Goal: Information Seeking & Learning: Learn about a topic

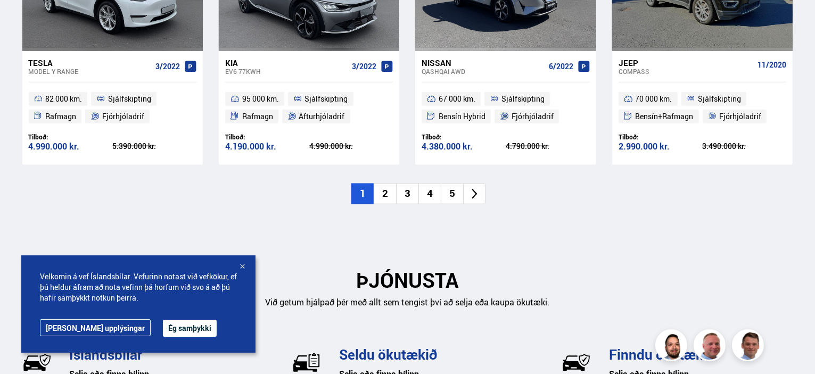
scroll to position [1261, 0]
click at [475, 193] on icon at bounding box center [475, 194] width 12 height 12
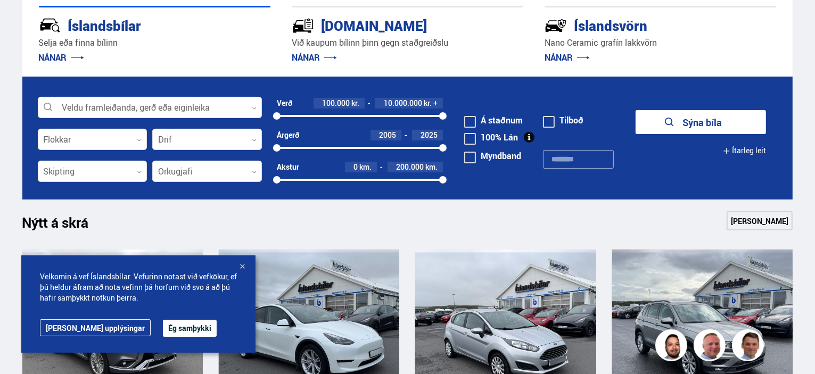
scroll to position [281, 0]
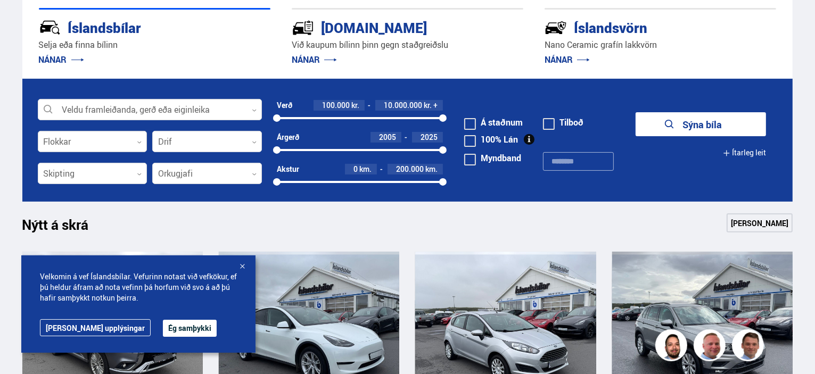
click at [140, 142] on icon at bounding box center [139, 142] width 5 height 5
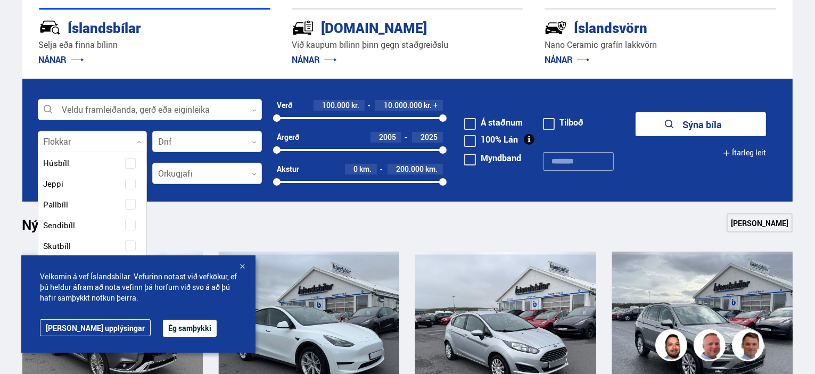
scroll to position [172, 0]
click at [58, 189] on span "Jeppi" at bounding box center [54, 182] width 20 height 15
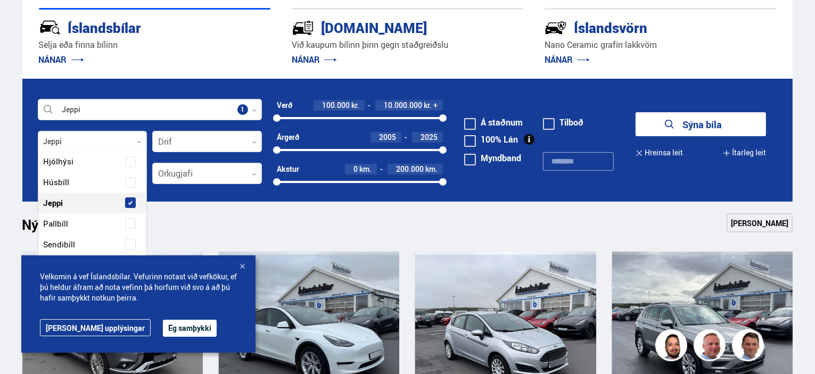
scroll to position [192, 0]
click at [254, 142] on icon at bounding box center [254, 142] width 4 height 2
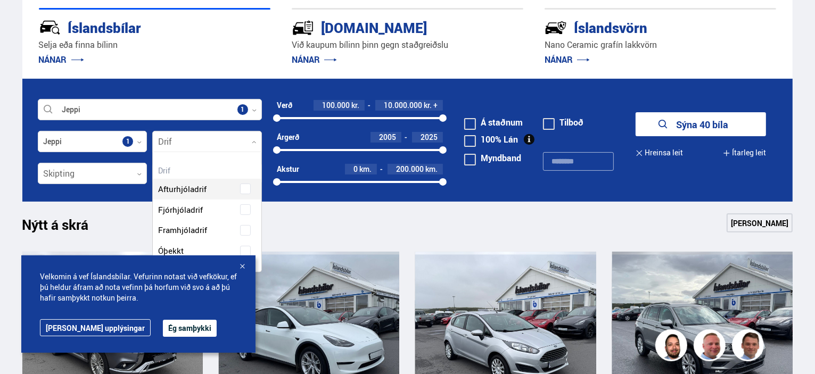
scroll to position [119, 109]
click at [174, 210] on div "Afturhjóladrif Fjórhjóladrif Framhjóladrif Óþekkt" at bounding box center [207, 212] width 109 height 99
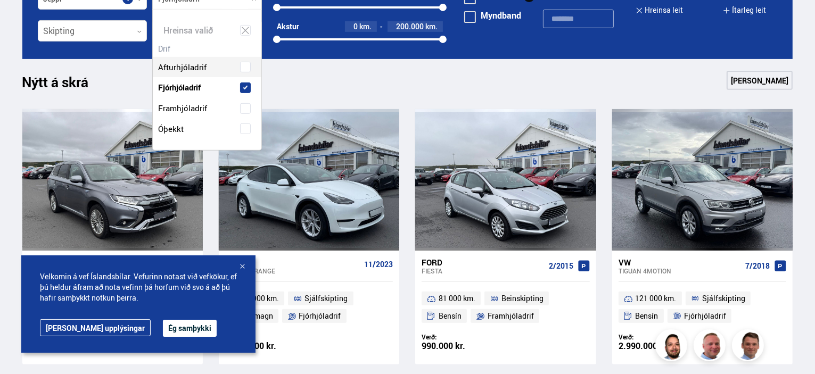
scroll to position [425, 0]
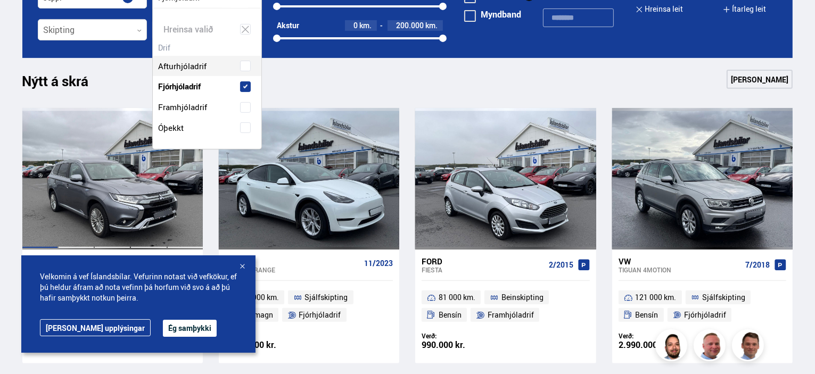
click at [79, 174] on div at bounding box center [76, 179] width 36 height 142
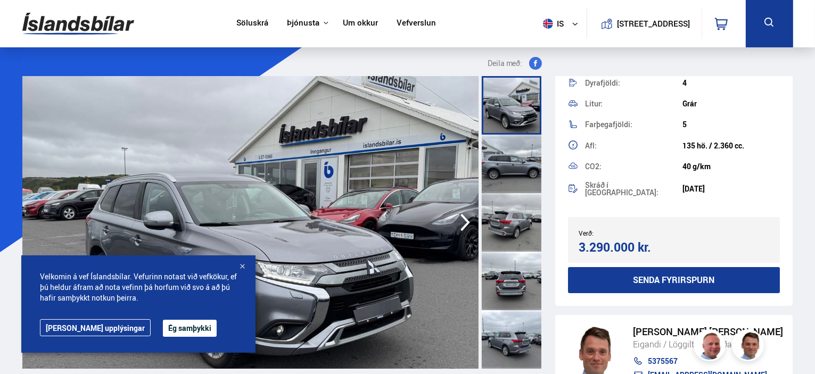
click at [766, 21] on icon at bounding box center [769, 22] width 13 height 13
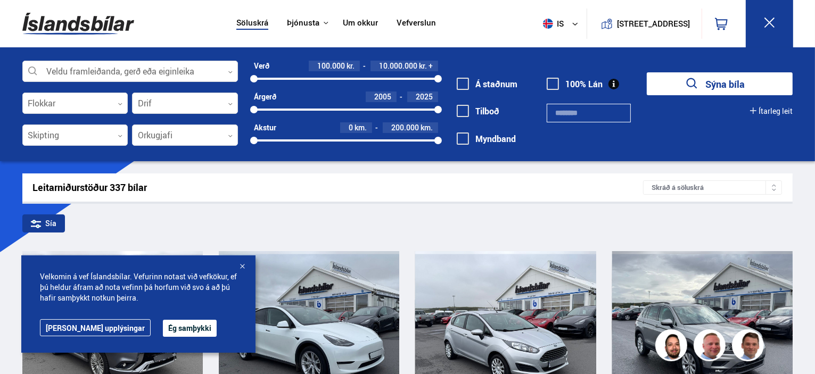
click at [752, 111] on icon at bounding box center [754, 111] width 6 height 6
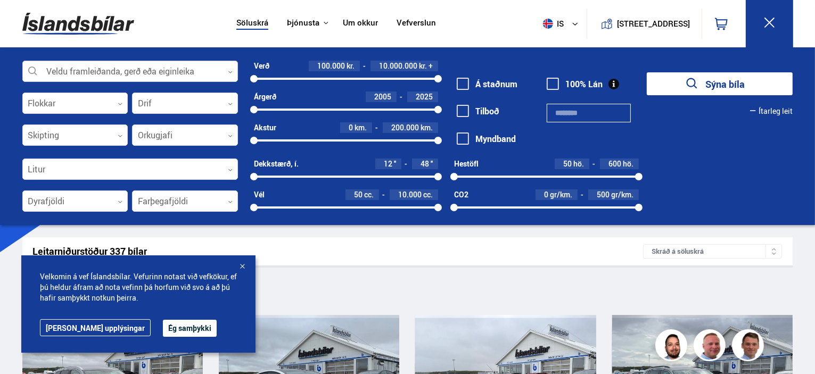
click at [228, 72] on icon at bounding box center [230, 72] width 5 height 5
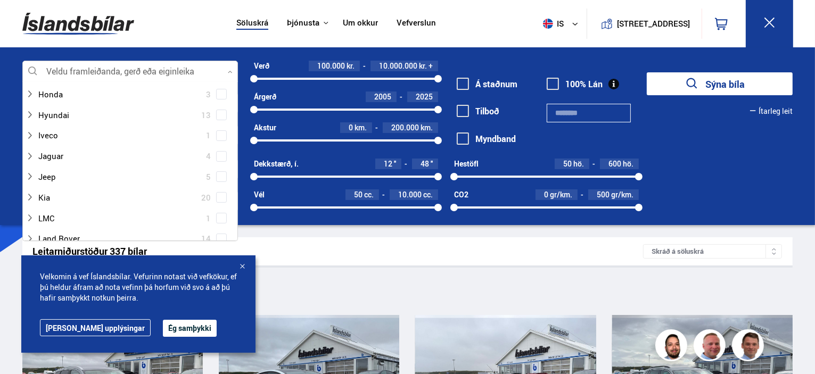
scroll to position [275, 0]
click at [55, 168] on div at bounding box center [120, 166] width 188 height 15
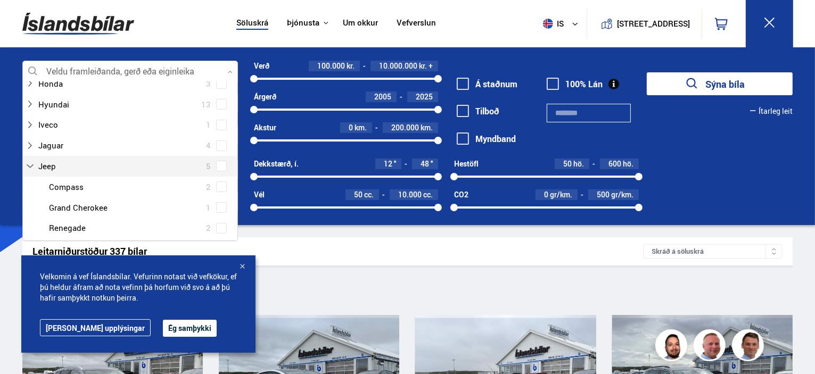
click at [96, 210] on div at bounding box center [141, 207] width 188 height 15
click at [222, 167] on span at bounding box center [221, 166] width 11 height 11
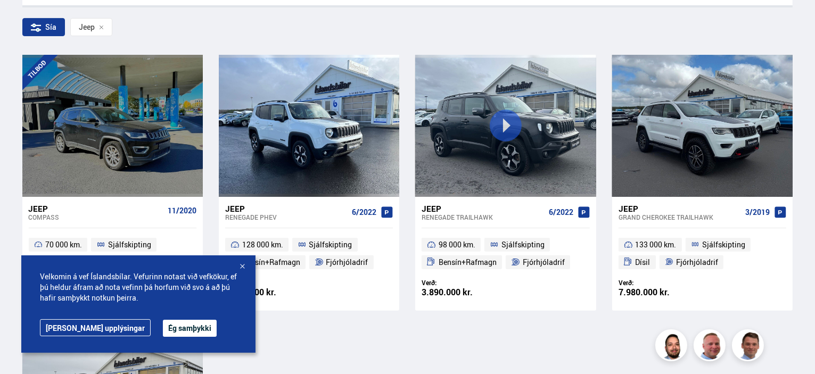
scroll to position [262, 0]
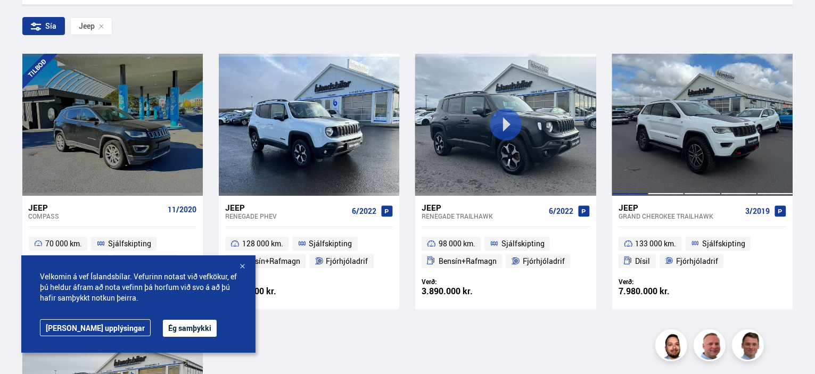
click at [722, 148] on div at bounding box center [739, 125] width 36 height 142
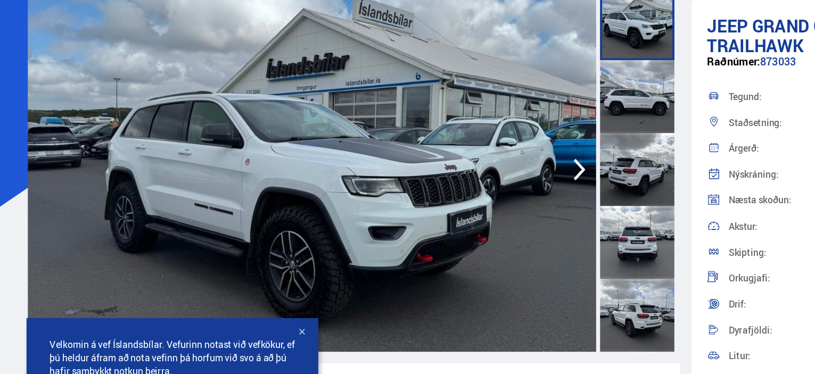
scroll to position [81, 0]
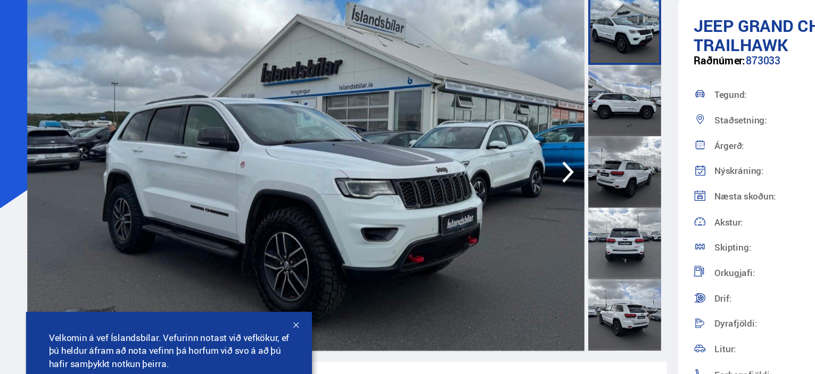
click at [469, 144] on icon "button" at bounding box center [465, 141] width 21 height 26
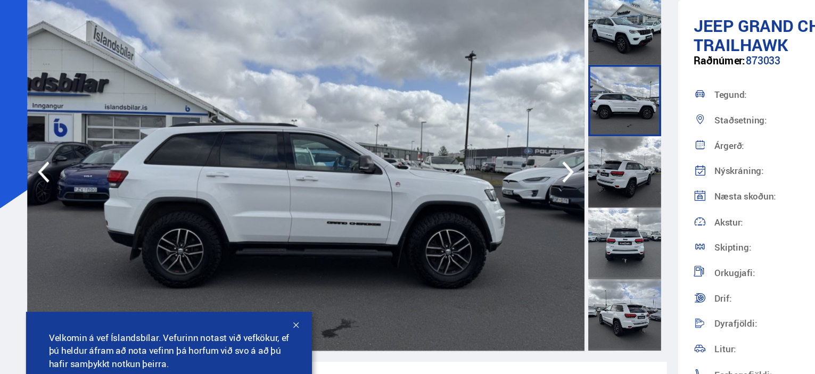
click at [468, 144] on icon "button" at bounding box center [465, 141] width 21 height 26
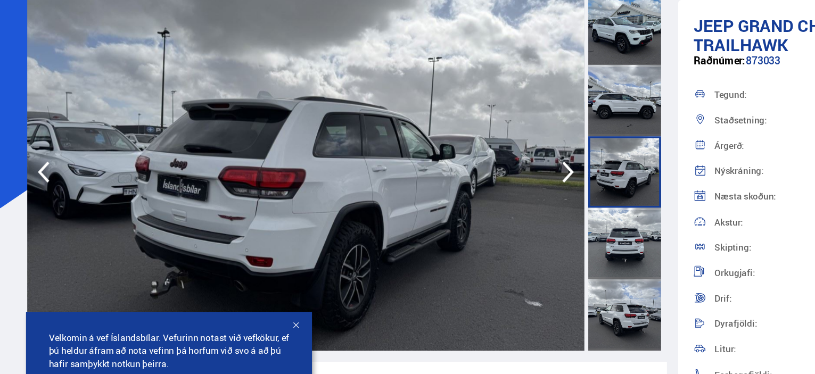
click at [475, 149] on icon "button" at bounding box center [465, 141] width 21 height 26
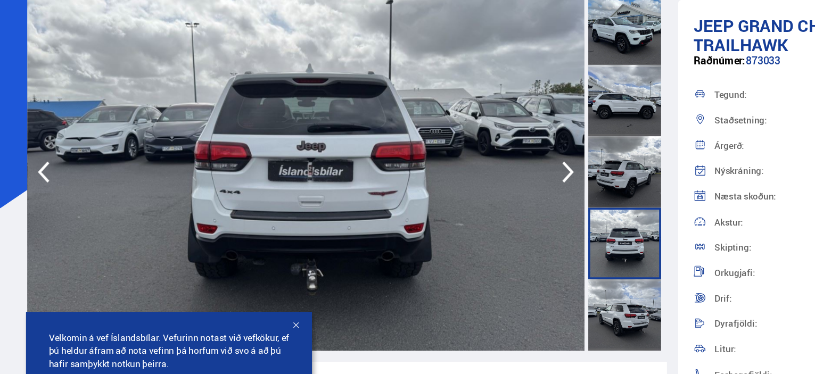
click at [470, 145] on icon "button" at bounding box center [465, 141] width 21 height 26
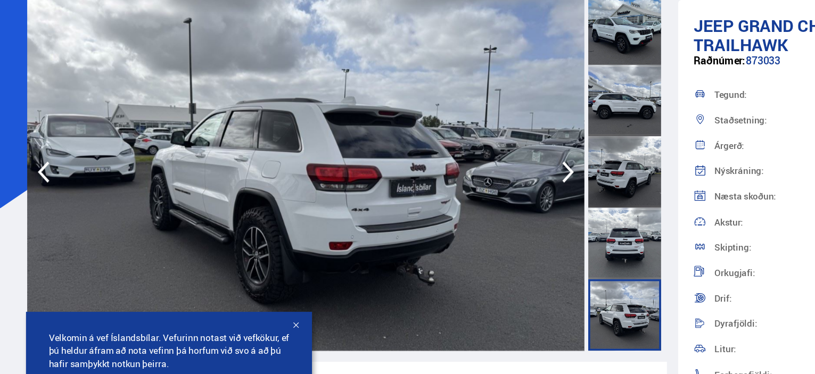
click at [470, 147] on icon "button" at bounding box center [465, 141] width 21 height 26
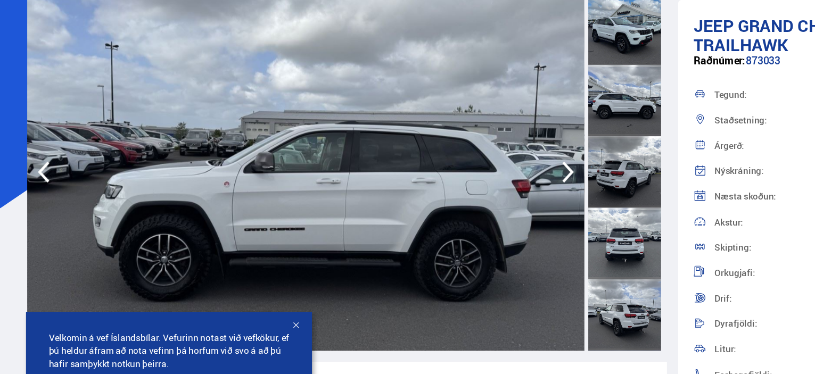
click at [473, 145] on icon "button" at bounding box center [465, 141] width 21 height 26
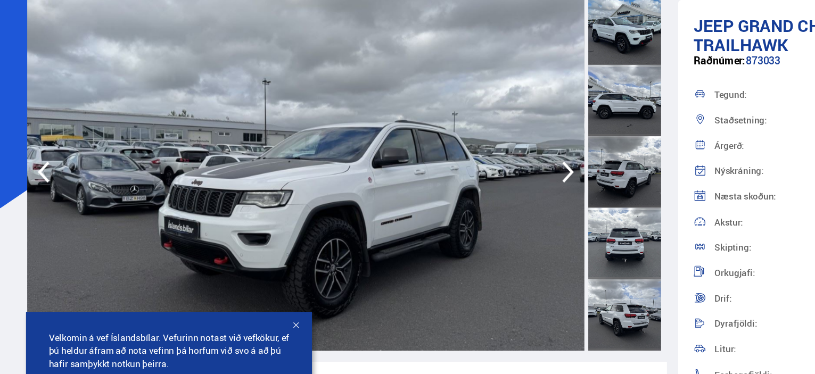
click at [473, 146] on icon "button" at bounding box center [465, 141] width 21 height 26
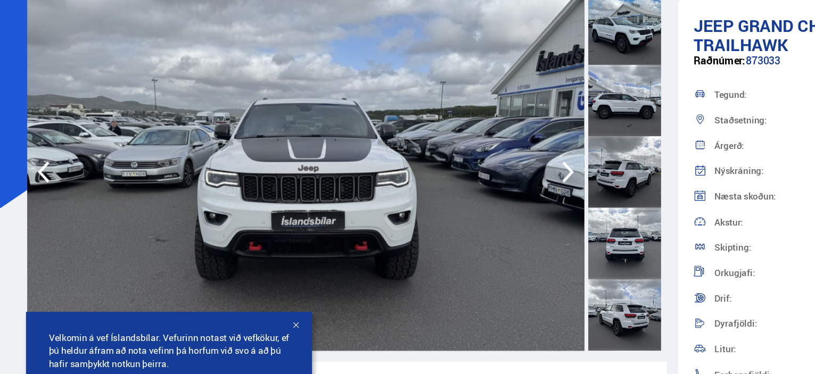
click at [472, 147] on icon "button" at bounding box center [465, 141] width 21 height 26
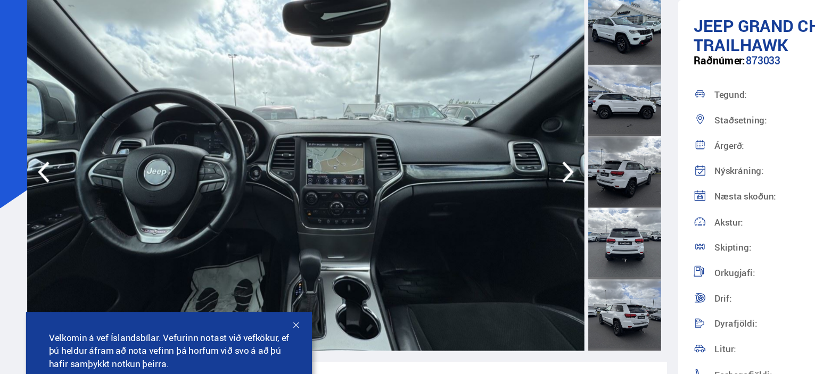
click at [469, 143] on icon "button" at bounding box center [465, 141] width 21 height 26
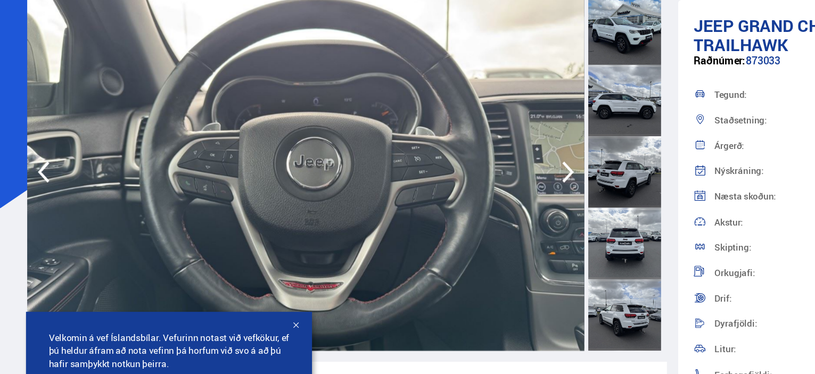
click at [469, 147] on icon "button" at bounding box center [465, 141] width 21 height 26
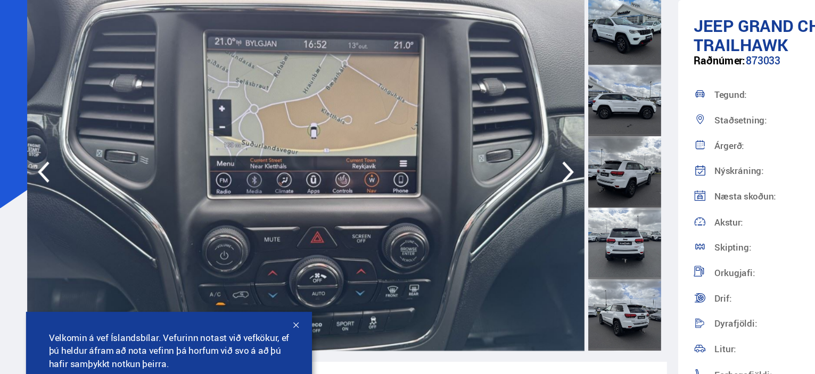
click at [469, 145] on icon "button" at bounding box center [465, 141] width 21 height 26
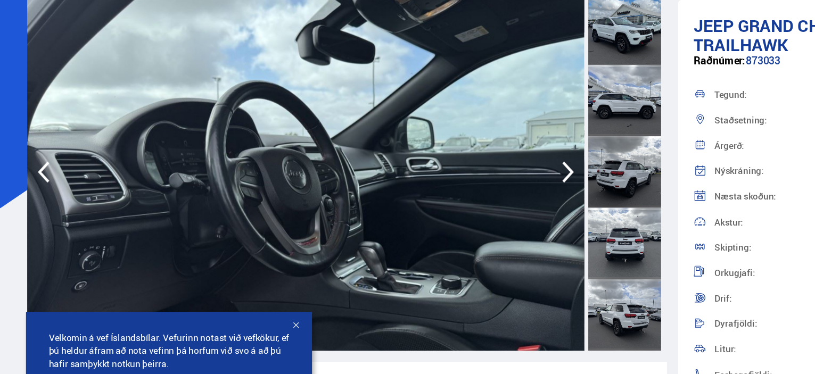
click at [471, 144] on icon "button" at bounding box center [465, 141] width 21 height 26
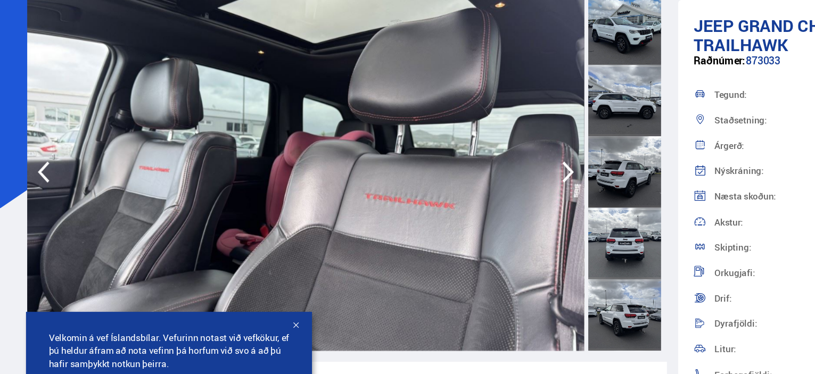
click at [471, 147] on icon "button" at bounding box center [465, 141] width 21 height 26
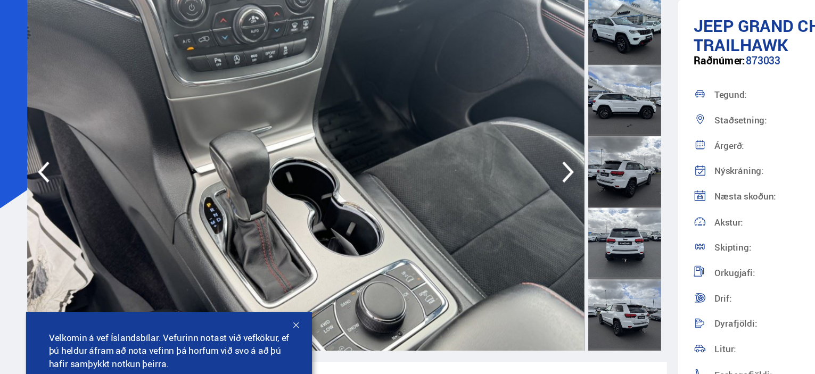
click at [473, 146] on icon "button" at bounding box center [465, 141] width 21 height 26
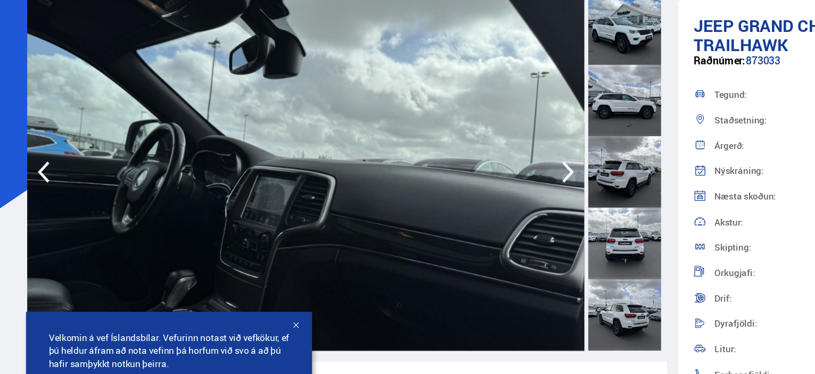
click at [471, 145] on icon "button" at bounding box center [465, 141] width 21 height 26
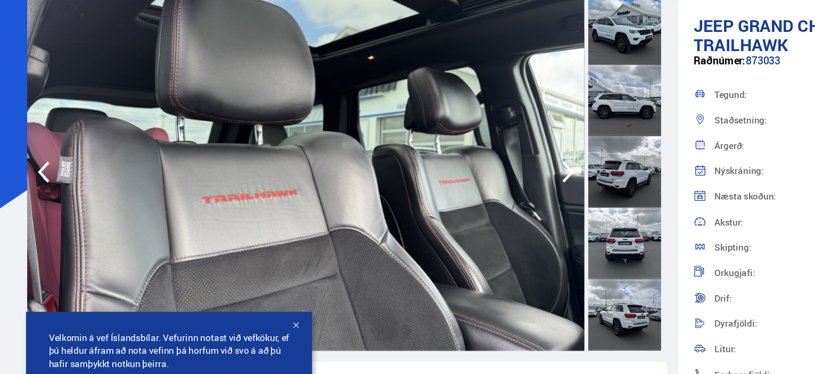
click at [471, 147] on icon "button" at bounding box center [465, 141] width 21 height 26
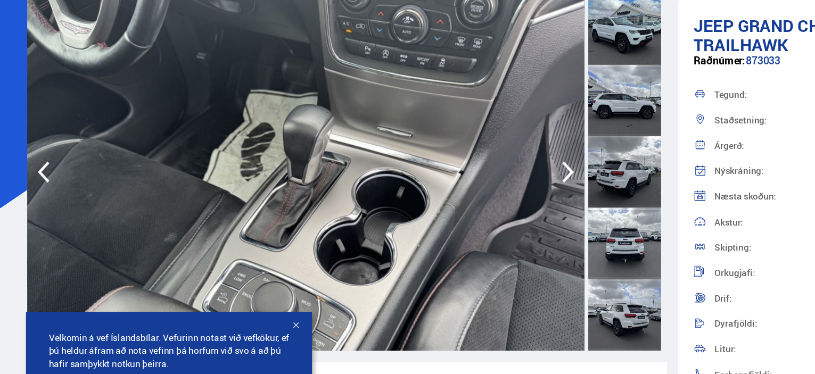
click at [472, 147] on icon "button" at bounding box center [465, 141] width 21 height 26
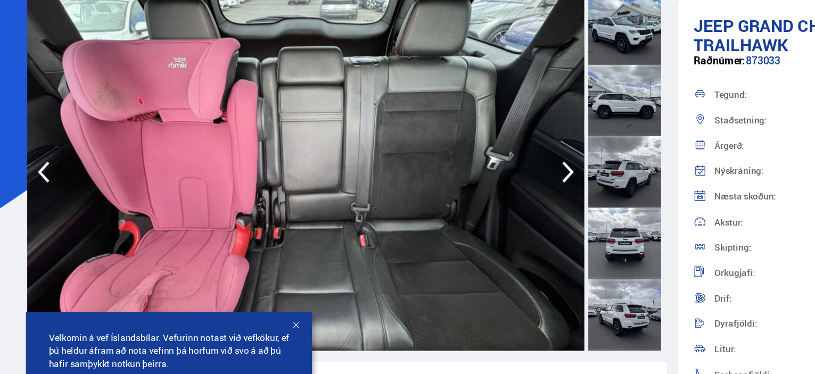
click at [469, 148] on icon "button" at bounding box center [465, 141] width 21 height 26
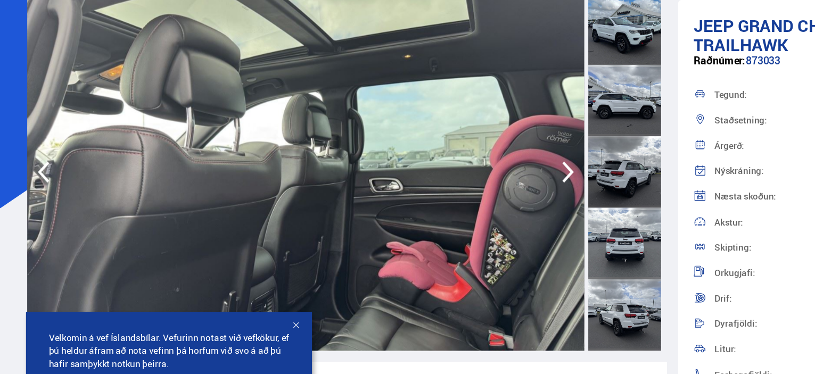
click at [471, 149] on icon "button" at bounding box center [465, 141] width 21 height 26
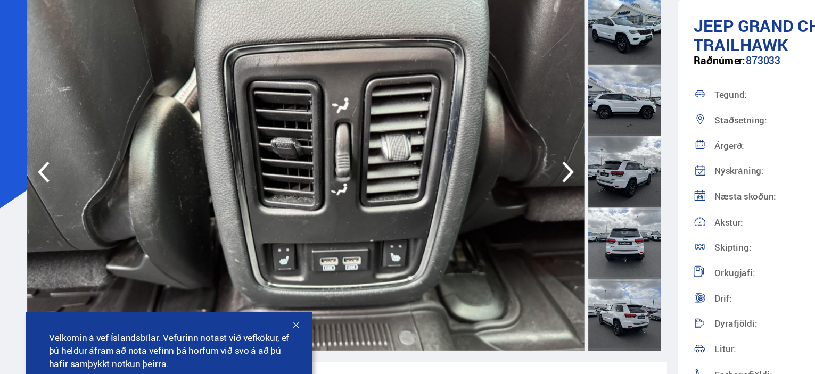
click at [473, 145] on icon "button" at bounding box center [465, 141] width 21 height 26
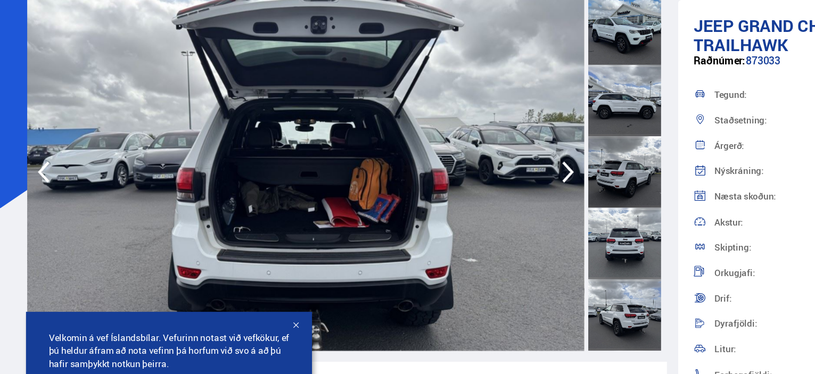
click at [475, 146] on icon "button" at bounding box center [465, 141] width 21 height 26
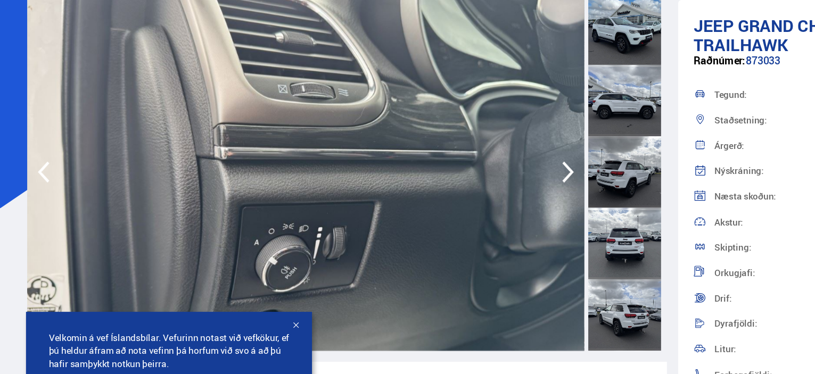
click at [474, 145] on icon "button" at bounding box center [465, 141] width 21 height 26
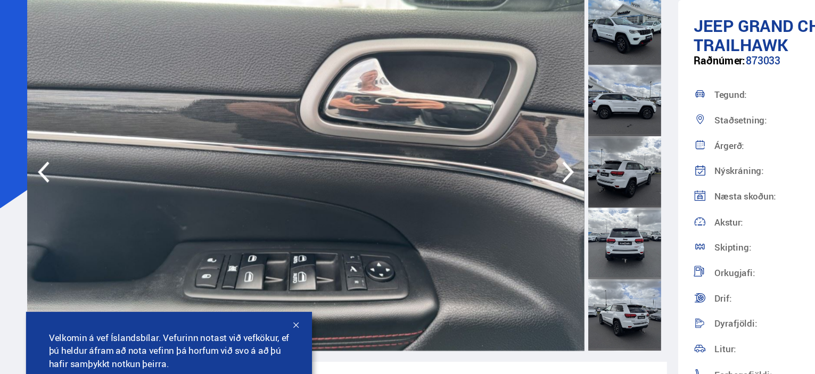
click at [473, 145] on icon "button" at bounding box center [465, 141] width 21 height 26
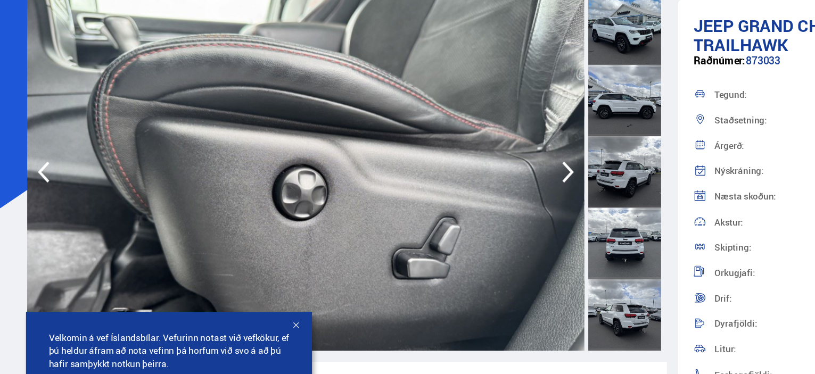
click at [471, 146] on icon "button" at bounding box center [465, 141] width 21 height 26
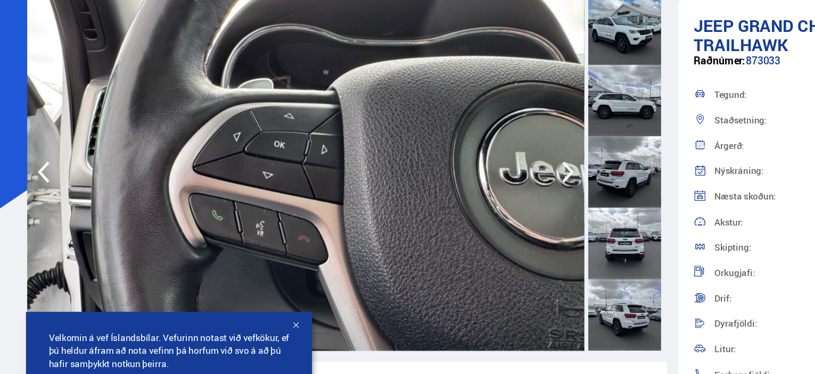
click at [45, 140] on icon "button" at bounding box center [35, 141] width 21 height 26
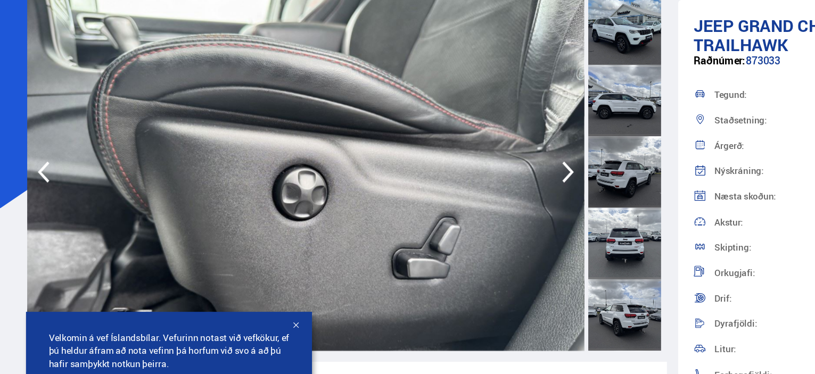
click at [472, 146] on icon "button" at bounding box center [465, 141] width 21 height 26
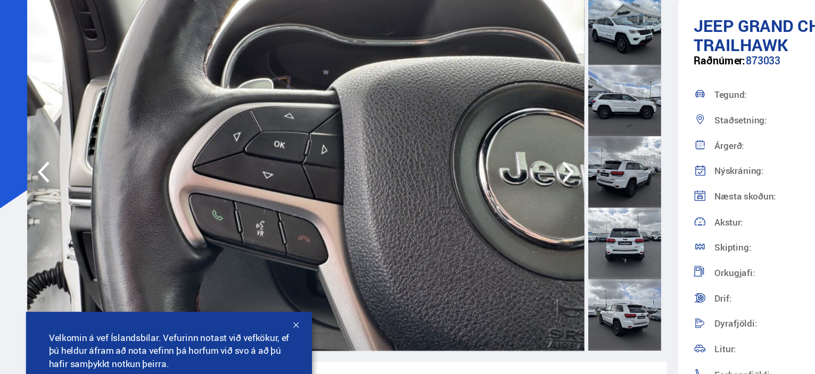
click at [471, 145] on icon "button" at bounding box center [465, 141] width 21 height 26
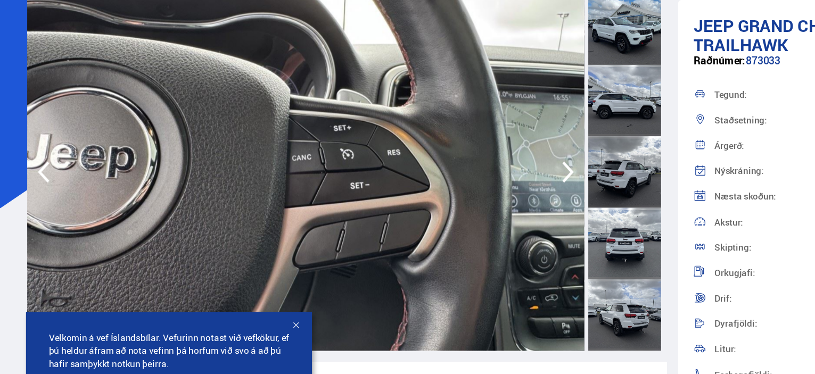
click at [473, 148] on icon "button" at bounding box center [465, 141] width 21 height 26
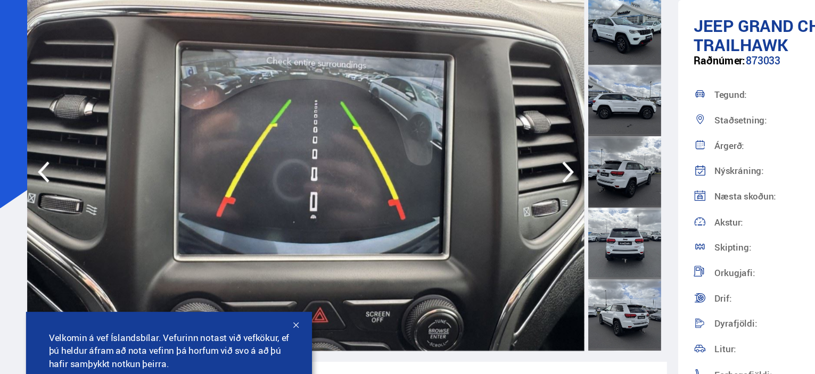
click at [479, 144] on img at bounding box center [707, 141] width 456 height 293
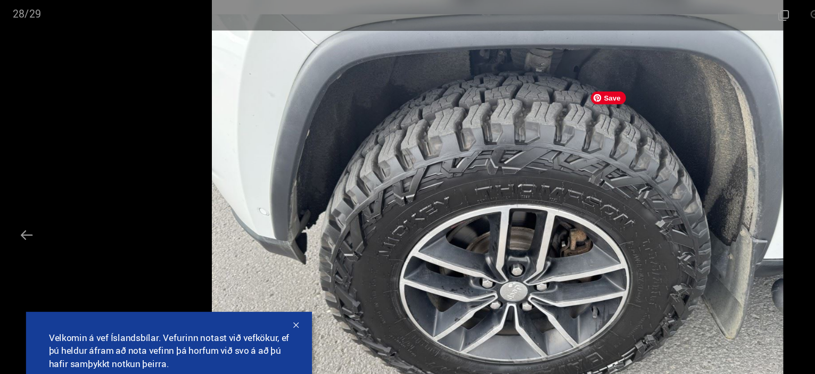
scroll to position [0, 0]
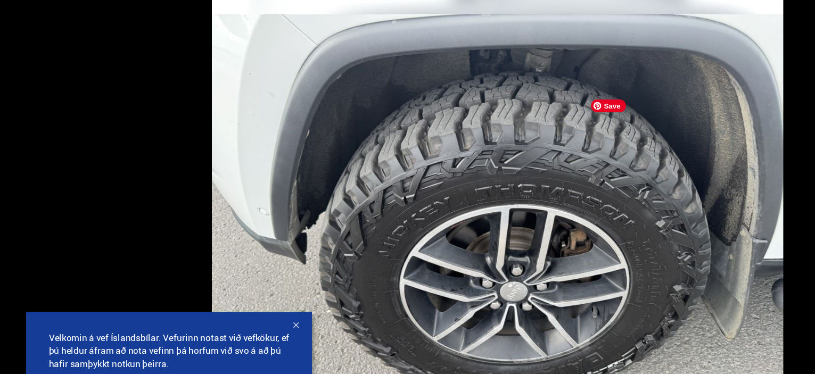
scroll to position [439, 0]
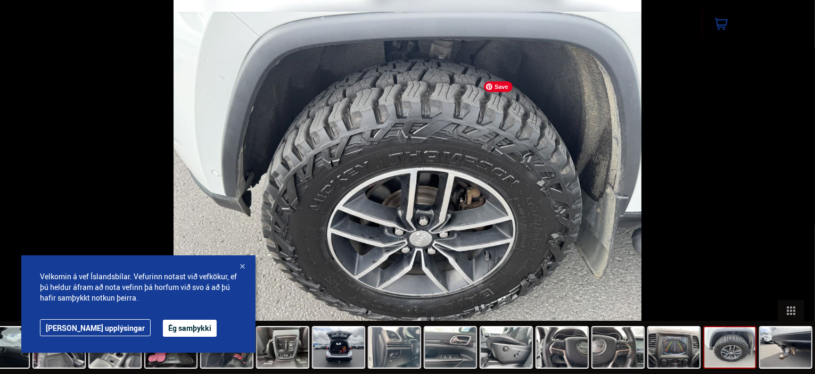
click at [173, 184] on div at bounding box center [407, 187] width 815 height 374
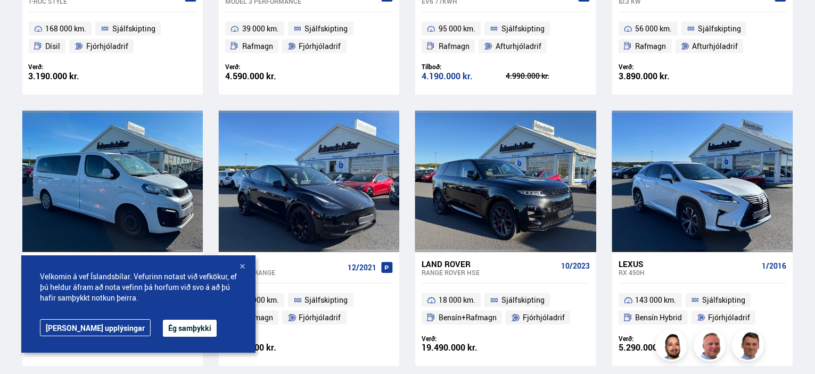
scroll to position [1021, 0]
